Goal: Information Seeking & Learning: Learn about a topic

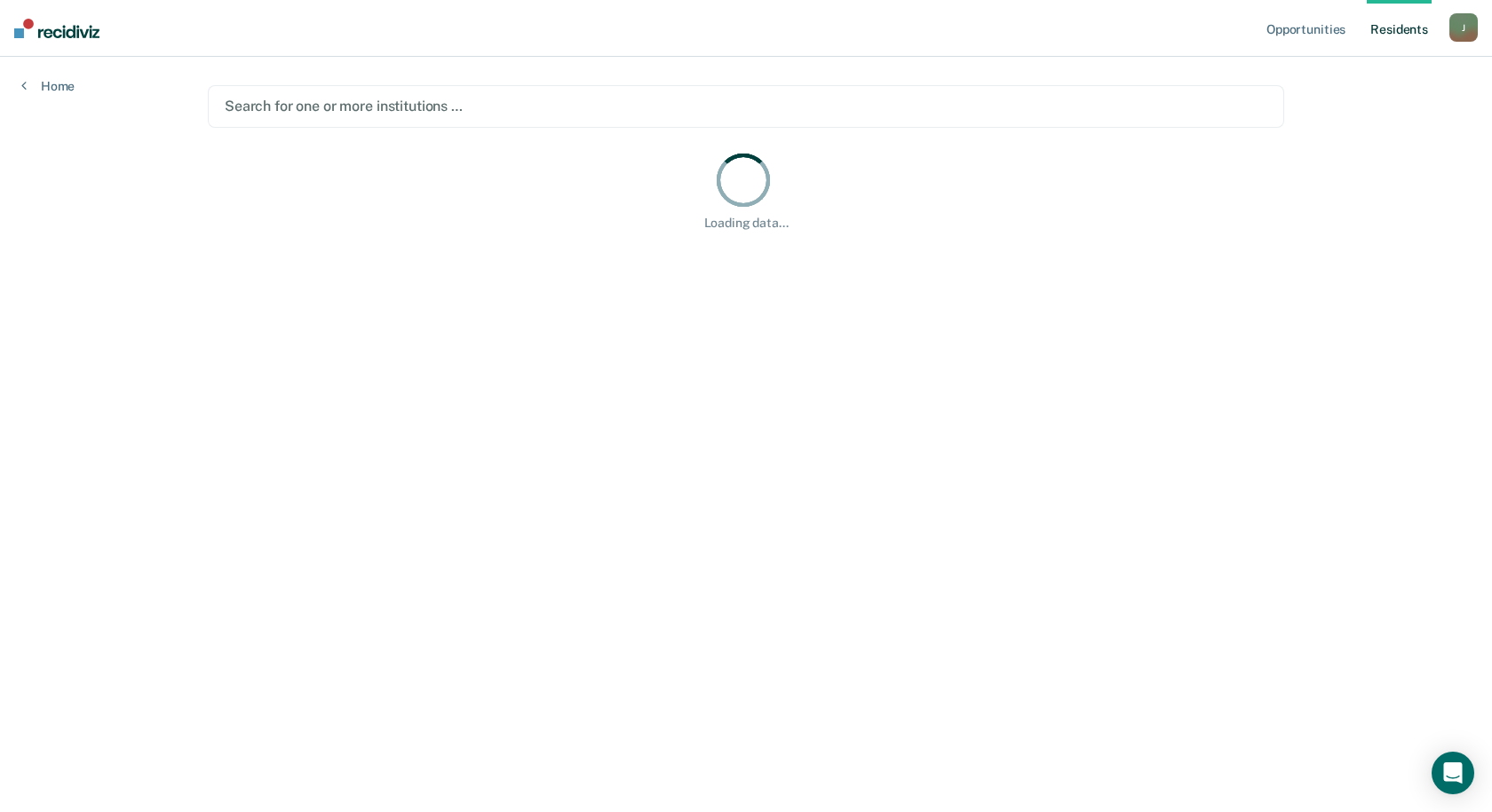
click at [1383, 36] on link "Resident s" at bounding box center [1398, 28] width 65 height 57
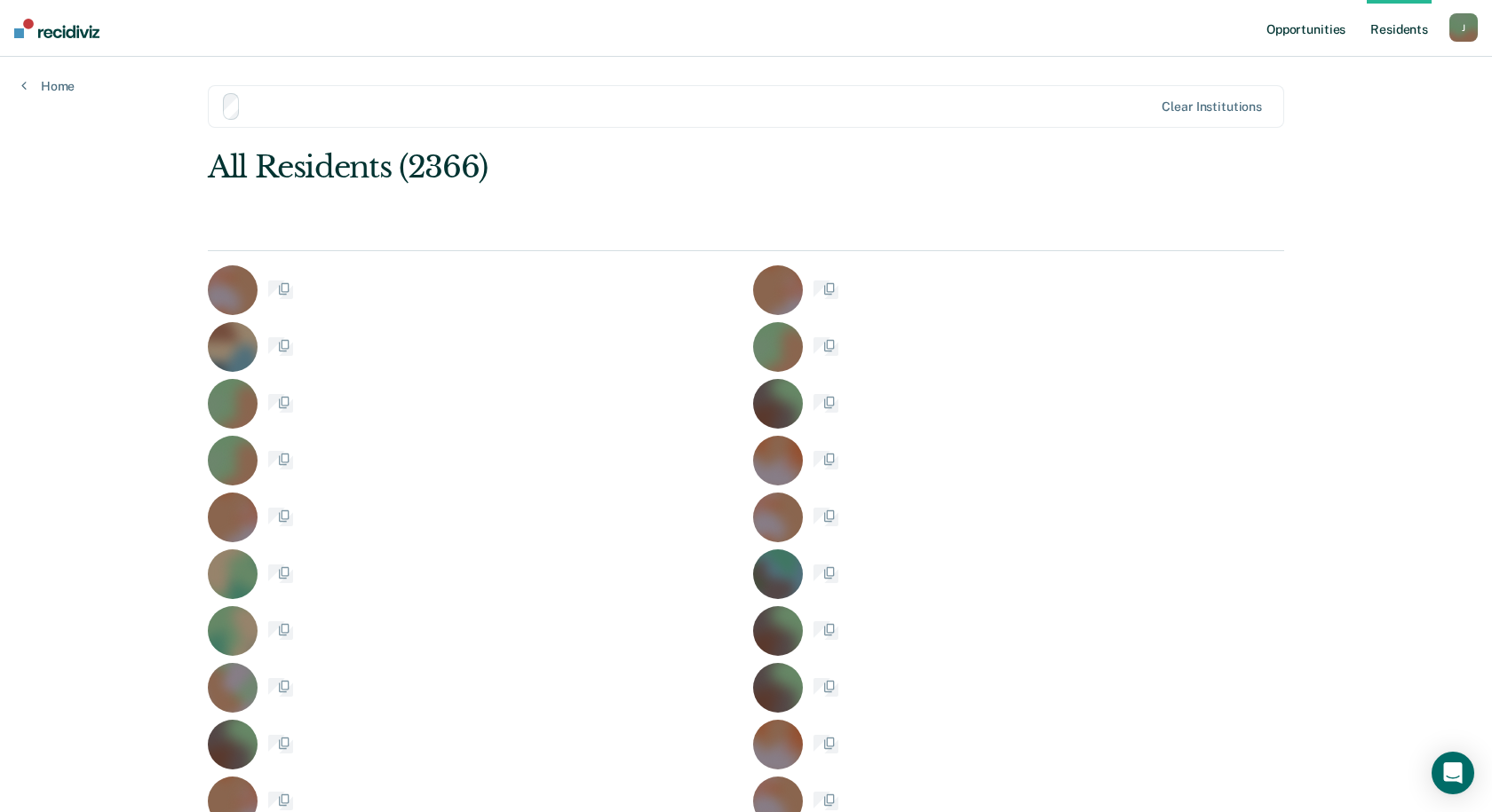
click at [1306, 34] on link "Opportunities" at bounding box center [1306, 28] width 86 height 57
click at [1381, 30] on link "Resident s" at bounding box center [1398, 28] width 65 height 57
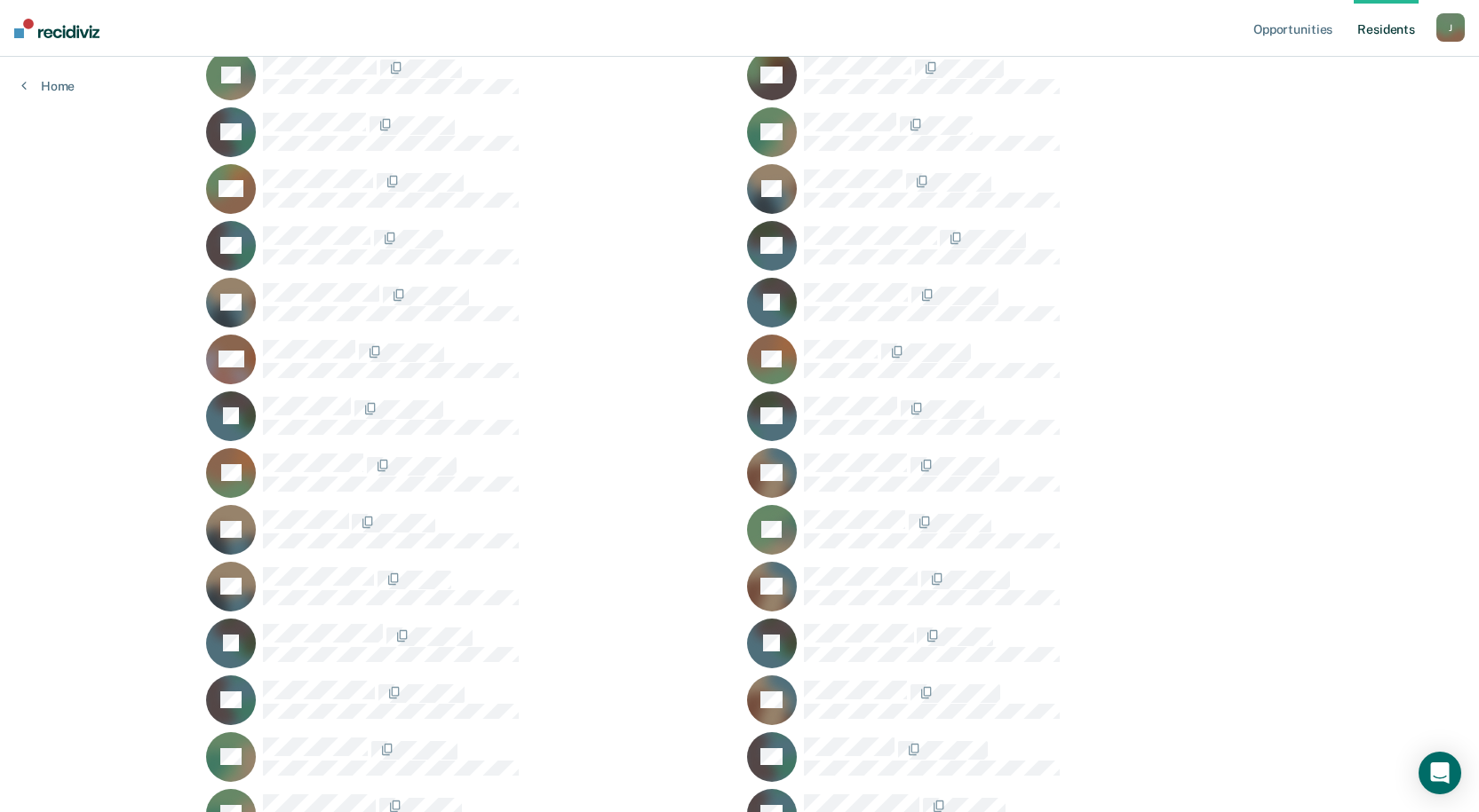
scroll to position [51132, 0]
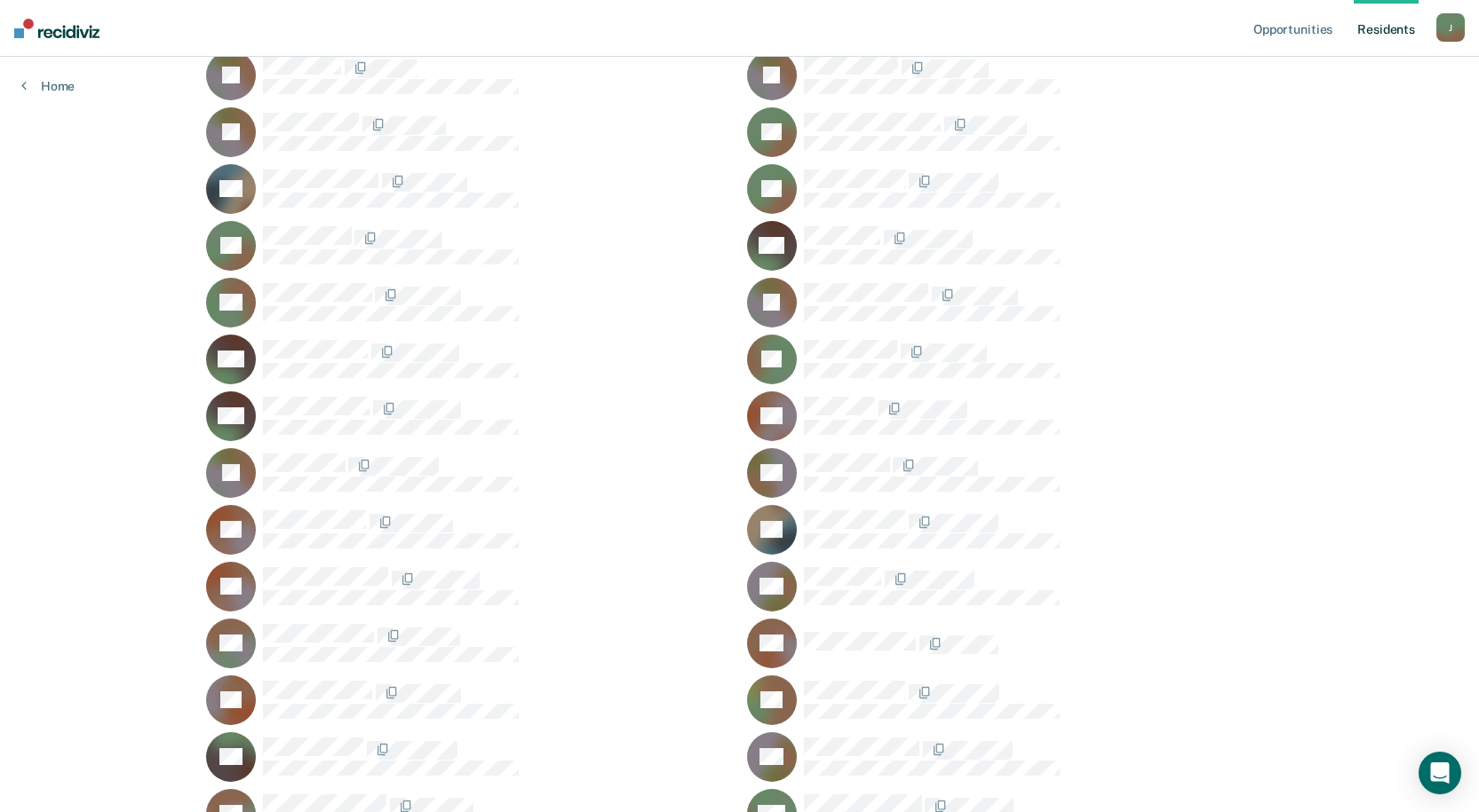
scroll to position [45278, 0]
